Goal: Task Accomplishment & Management: Manage account settings

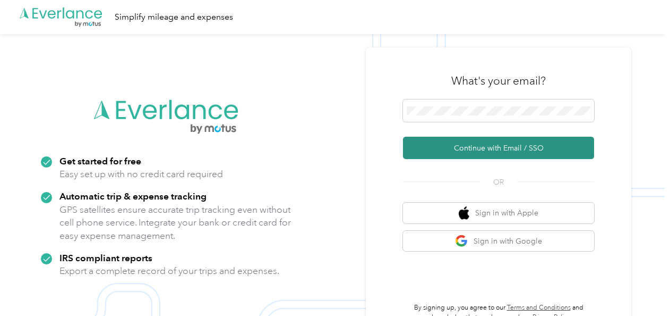
click at [495, 146] on button "Continue with Email / SSO" at bounding box center [498, 148] width 191 height 22
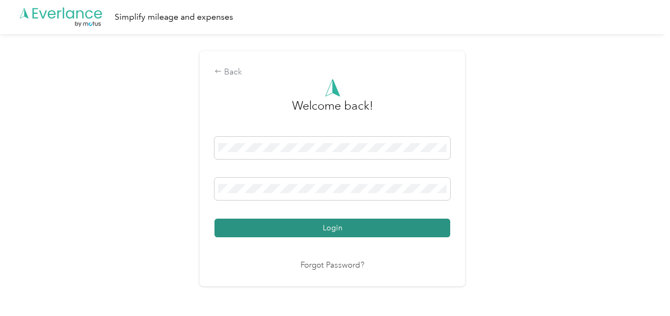
click at [386, 233] on button "Login" at bounding box center [333, 227] width 236 height 19
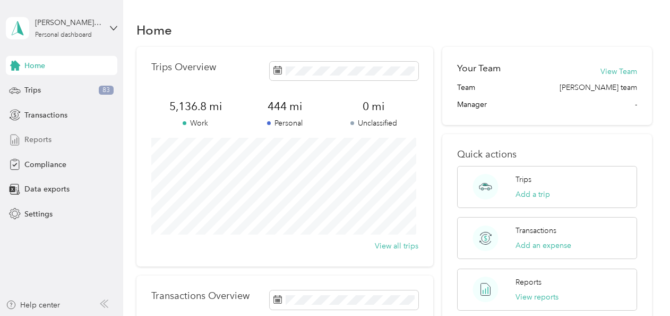
click at [34, 140] on span "Reports" at bounding box center [37, 139] width 27 height 11
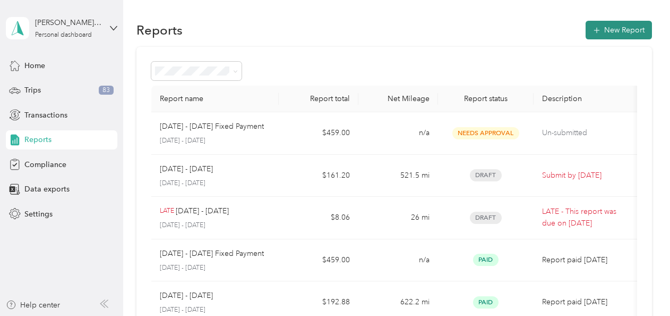
click at [612, 29] on button "New Report" at bounding box center [619, 30] width 66 height 19
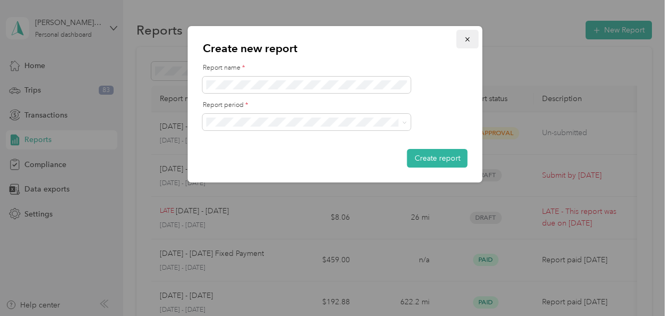
click at [465, 37] on icon "button" at bounding box center [467, 39] width 7 height 7
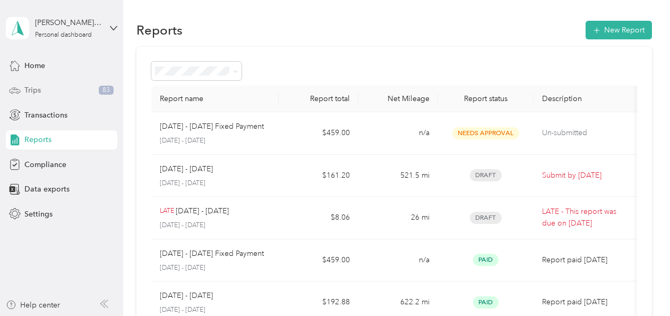
click at [37, 91] on span "Trips" at bounding box center [32, 89] width 16 height 11
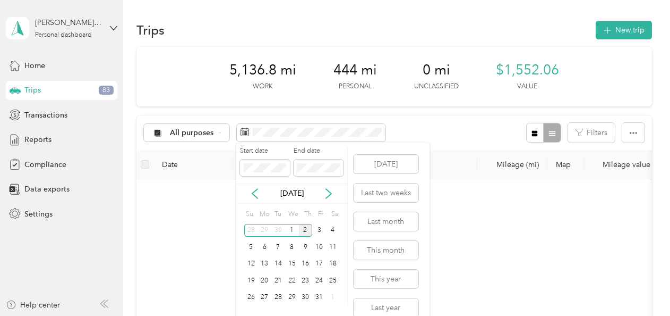
click at [257, 186] on div "[DATE]" at bounding box center [291, 193] width 111 height 20
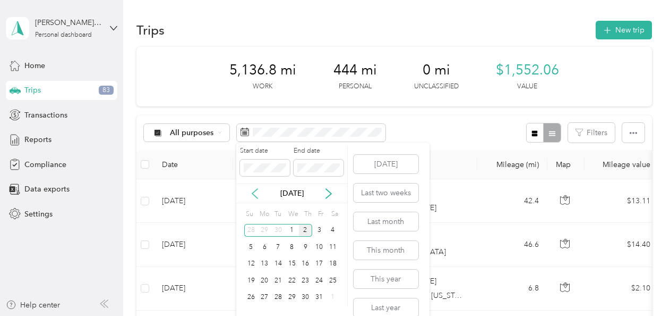
click at [254, 194] on icon at bounding box center [254, 194] width 5 height 10
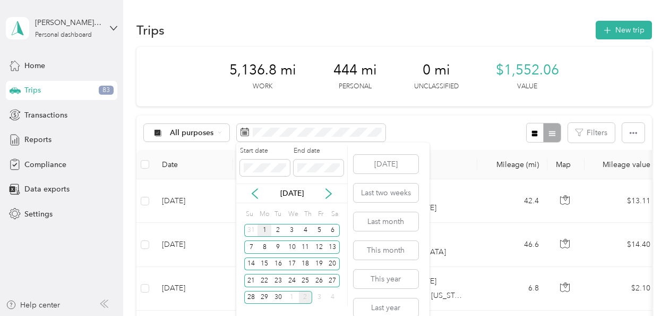
click at [265, 229] on div "1" at bounding box center [265, 230] width 14 height 13
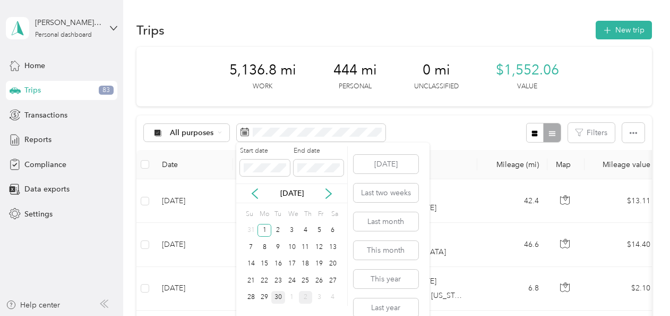
click at [279, 298] on div "30" at bounding box center [278, 297] width 14 height 13
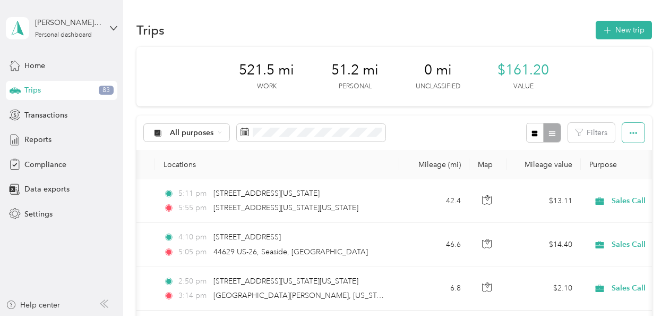
click at [634, 132] on icon "button" at bounding box center [633, 133] width 7 height 2
click at [223, 132] on div "All purposes" at bounding box center [187, 133] width 86 height 18
click at [177, 189] on span "Sales Call" at bounding box center [196, 188] width 52 height 11
click at [36, 142] on span "Reports" at bounding box center [37, 139] width 27 height 11
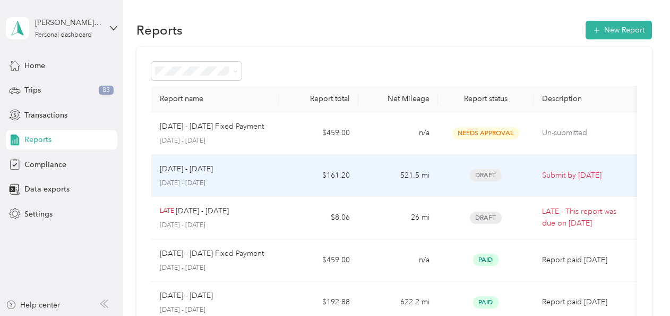
click at [210, 166] on p "[DATE] - [DATE]" at bounding box center [186, 169] width 53 height 12
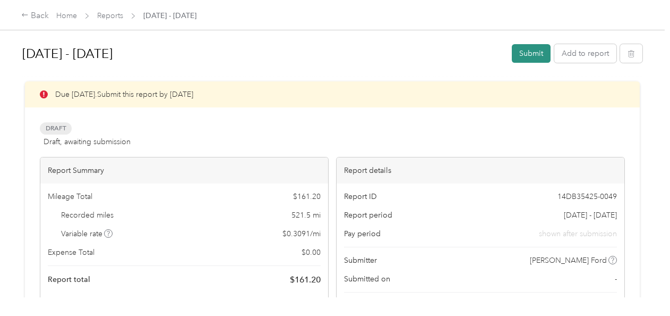
click at [532, 54] on button "Submit" at bounding box center [531, 53] width 39 height 19
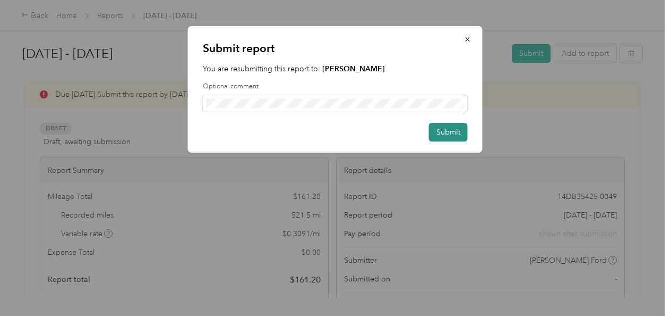
click at [455, 133] on button "Submit" at bounding box center [448, 132] width 39 height 19
